Goal: Entertainment & Leisure: Consume media (video, audio)

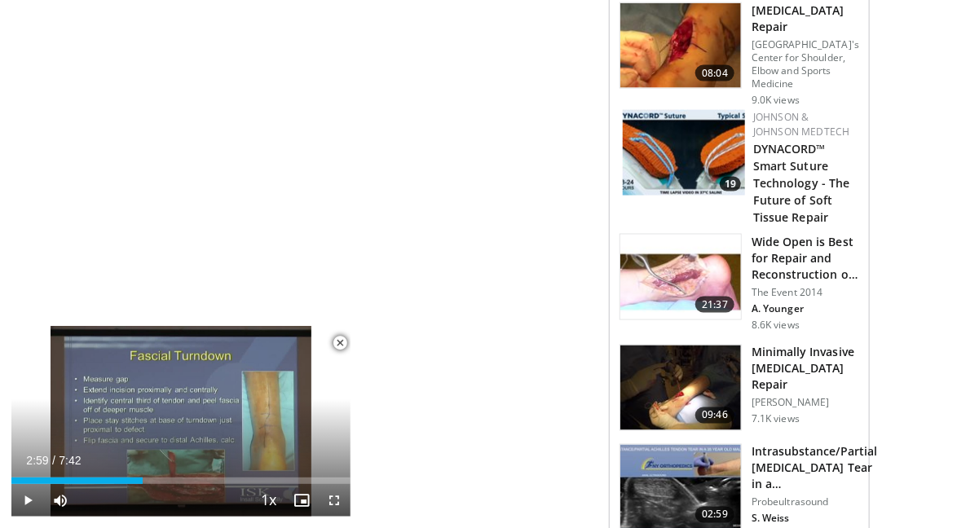
scroll to position [855, 0]
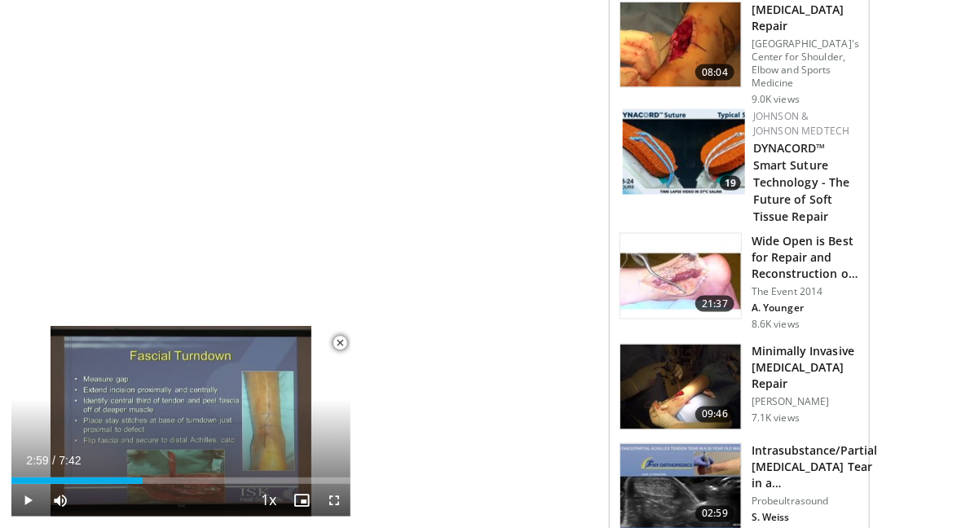
click at [818, 244] on h3 "Wide Open is Best for Repair and Reconstruction of [MEDICAL_DATA] D…" at bounding box center [806, 257] width 108 height 49
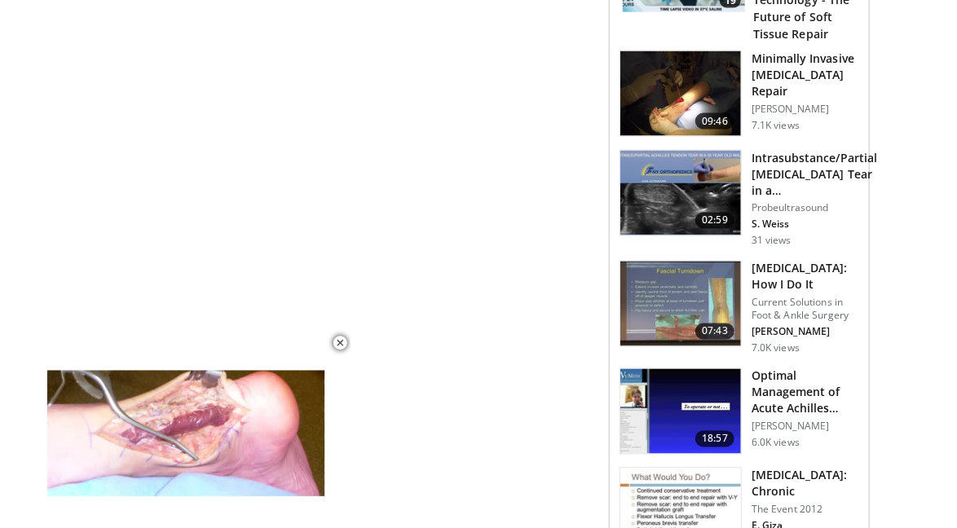
scroll to position [998, 0]
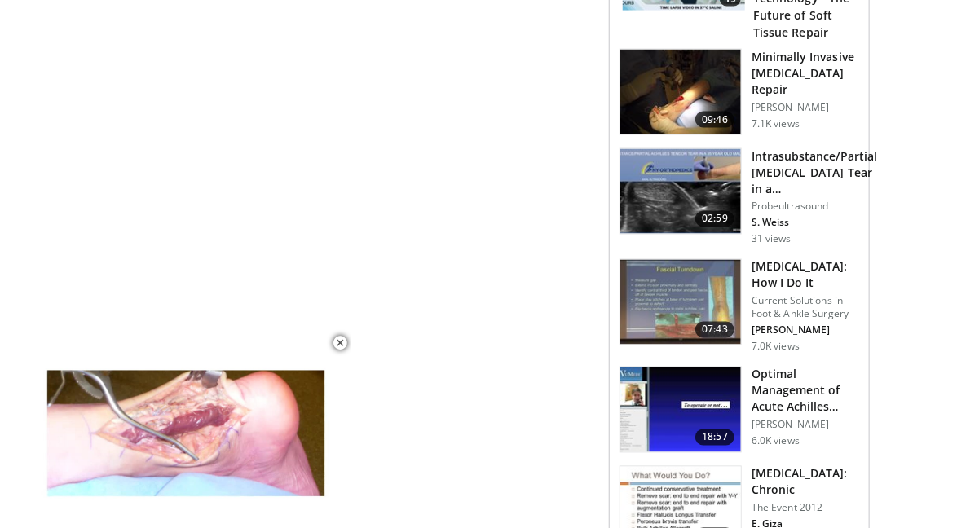
click at [828, 262] on h3 "[MEDICAL_DATA]: How I Do It" at bounding box center [806, 275] width 108 height 33
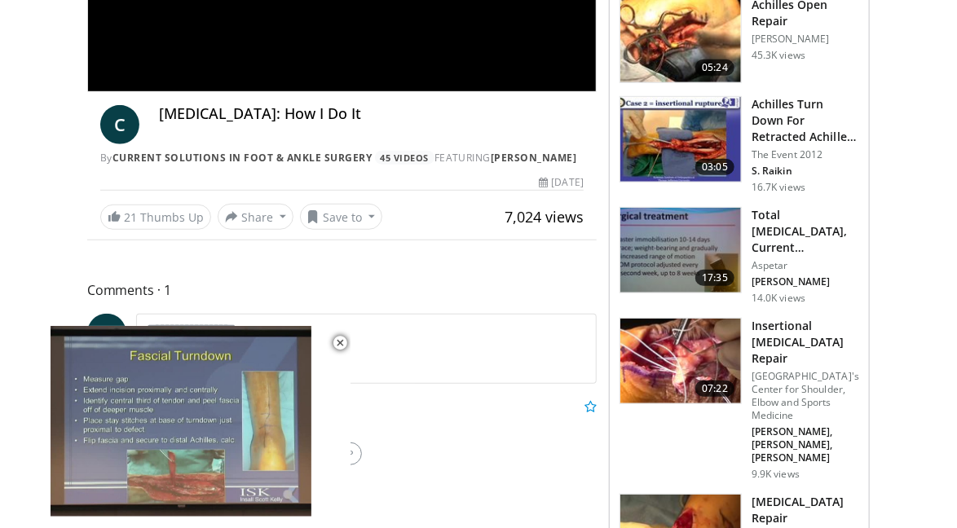
scroll to position [323, 0]
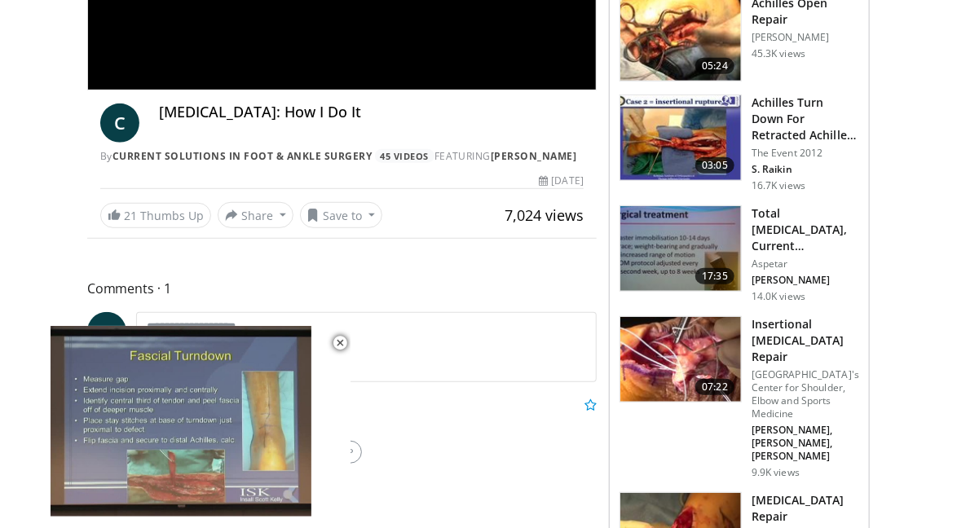
click at [822, 225] on h3 "Total [MEDICAL_DATA], Current Knowledge & Future Perspectiv…" at bounding box center [806, 229] width 108 height 49
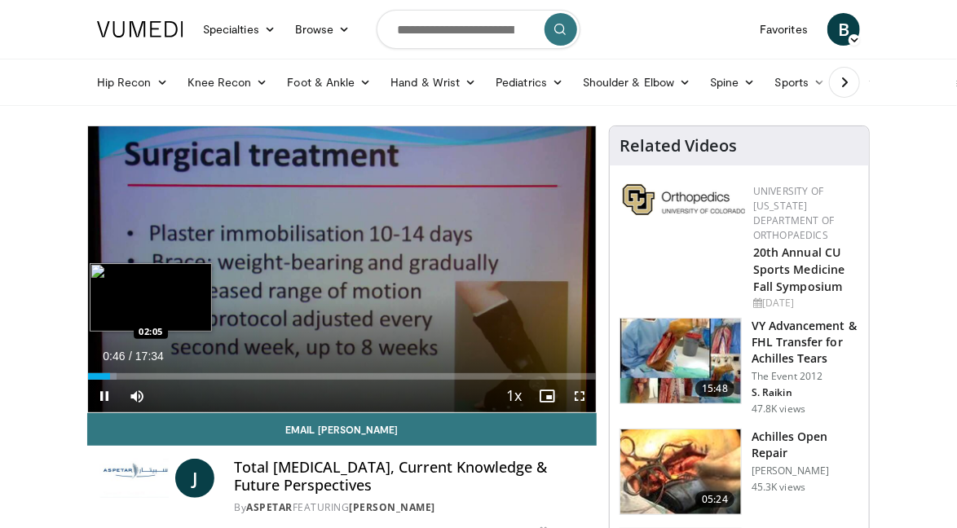
click at [148, 369] on div "Loaded : 5.69% 00:46 02:05" at bounding box center [342, 371] width 508 height 15
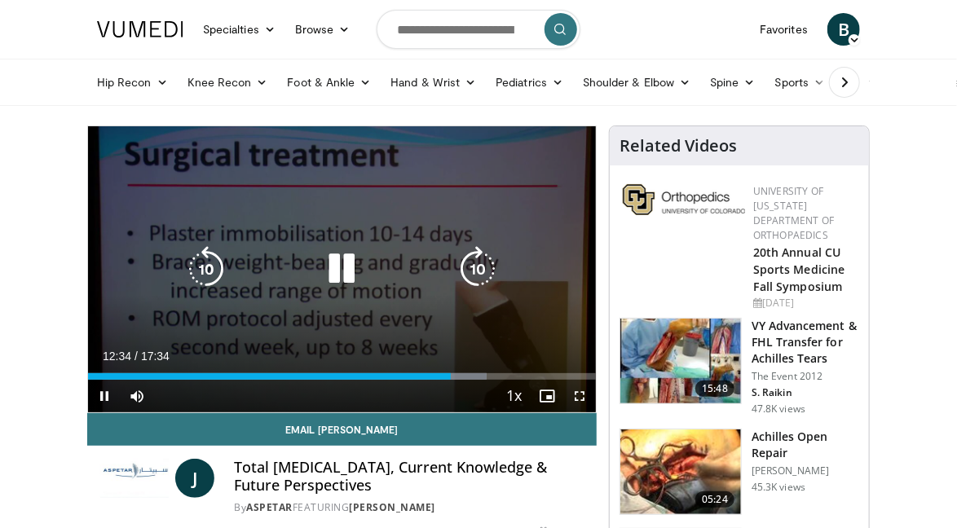
click at [124, 249] on div "10 seconds Tap to unmute" at bounding box center [342, 269] width 508 height 286
